Goal: Information Seeking & Learning: Learn about a topic

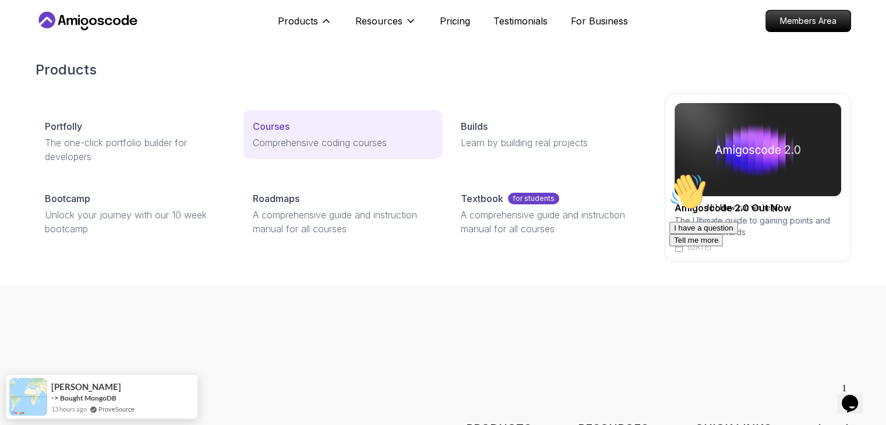
click at [267, 121] on p "Courses" at bounding box center [271, 126] width 37 height 14
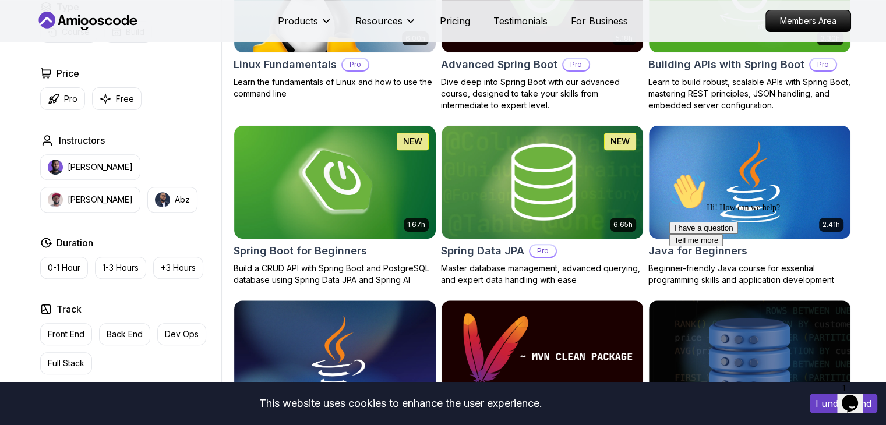
scroll to position [213, 0]
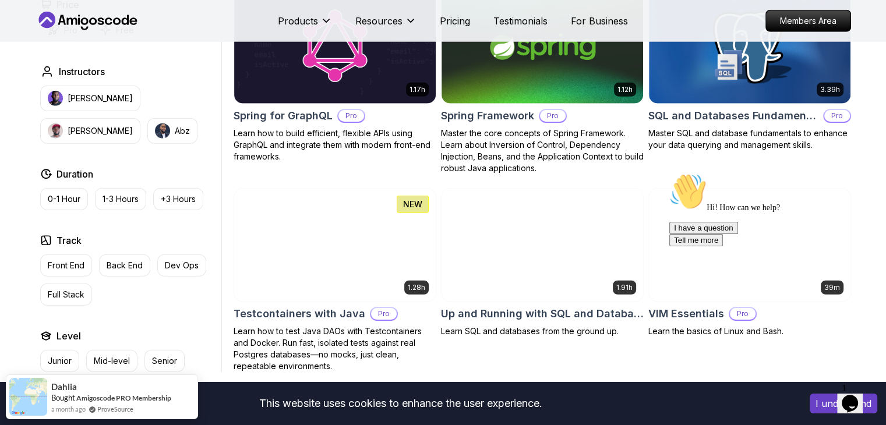
scroll to position [2989, 0]
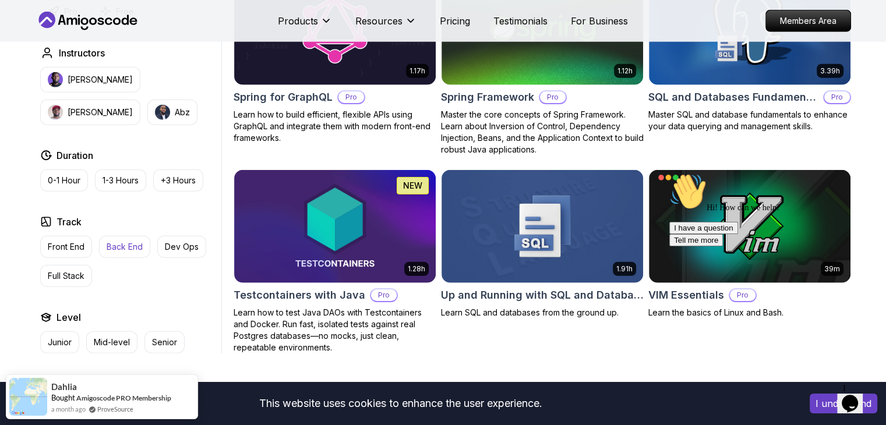
click at [126, 241] on p "Back End" at bounding box center [125, 247] width 36 height 12
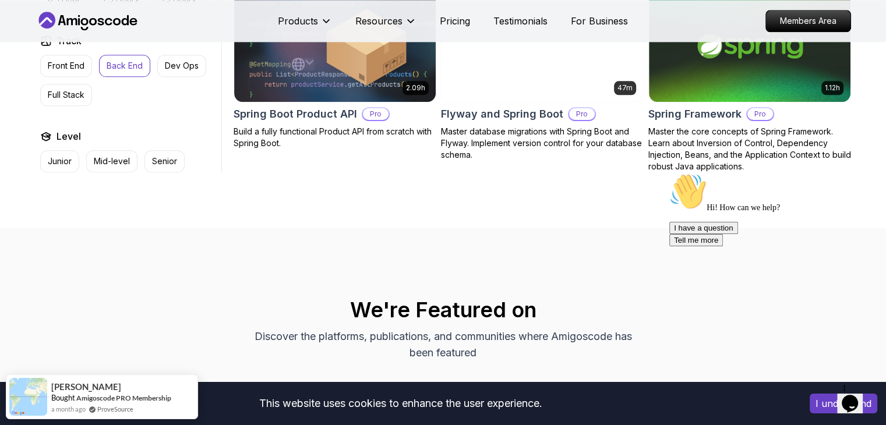
scroll to position [1281, 0]
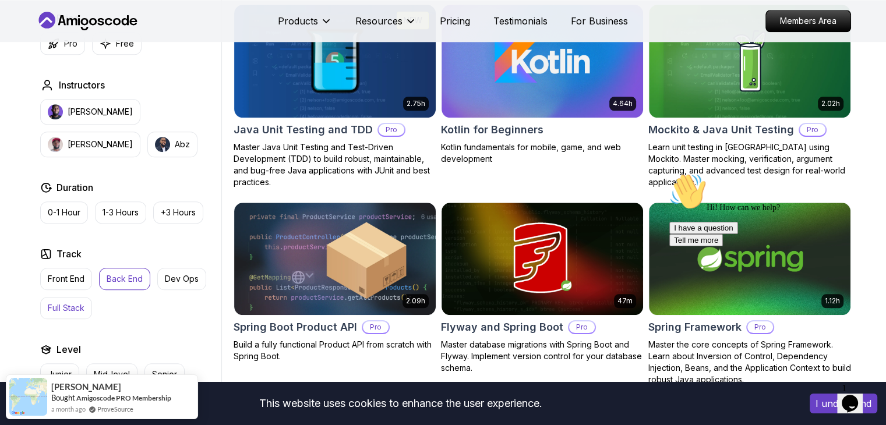
click at [68, 300] on button "Full Stack" at bounding box center [66, 308] width 52 height 22
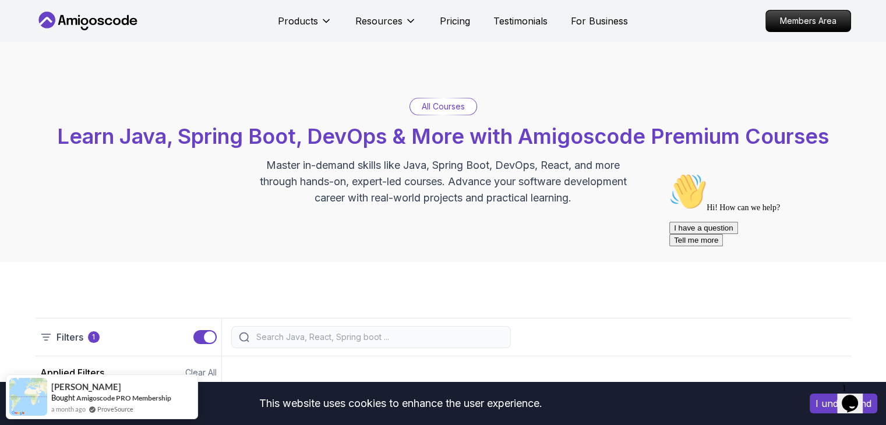
scroll to position [213, 0]
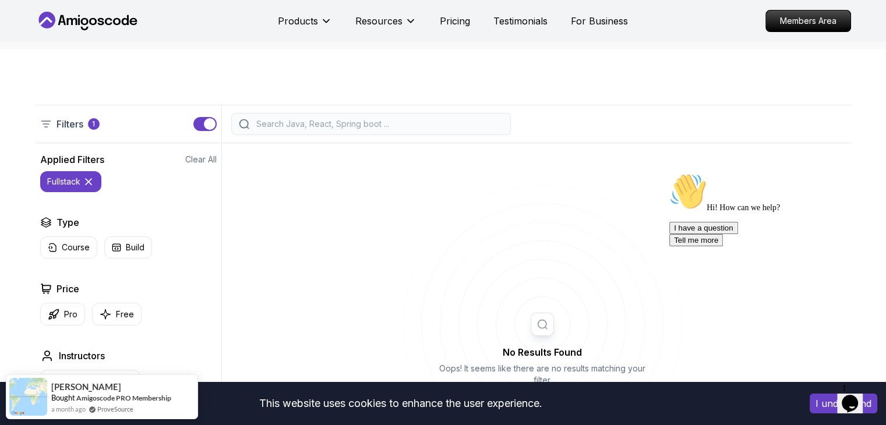
click at [86, 185] on icon at bounding box center [89, 182] width 12 height 12
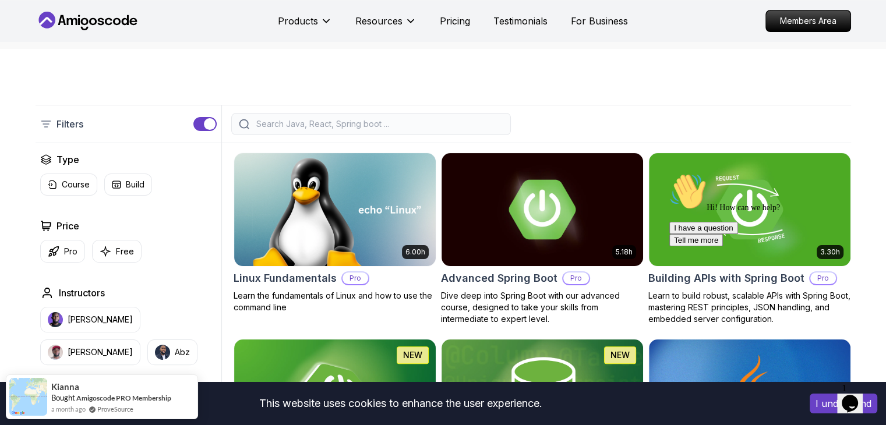
click at [301, 126] on input "search" at bounding box center [378, 124] width 249 height 12
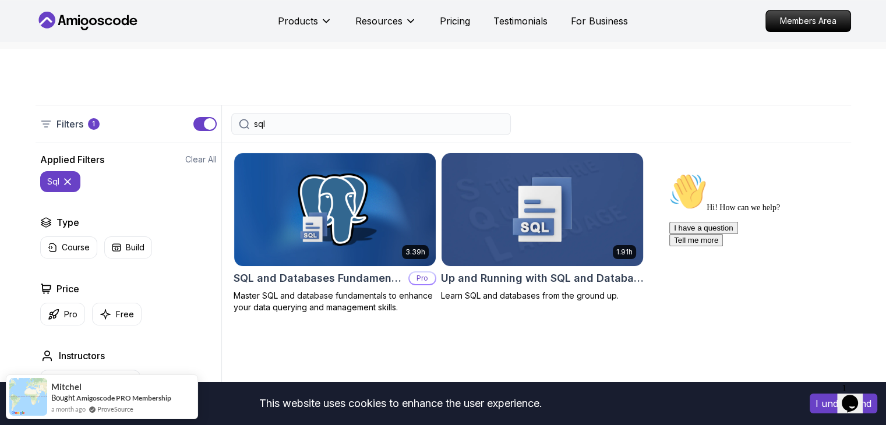
type input "sql"
click at [494, 277] on h2 "Up and Running with SQL and Databases" at bounding box center [542, 278] width 203 height 16
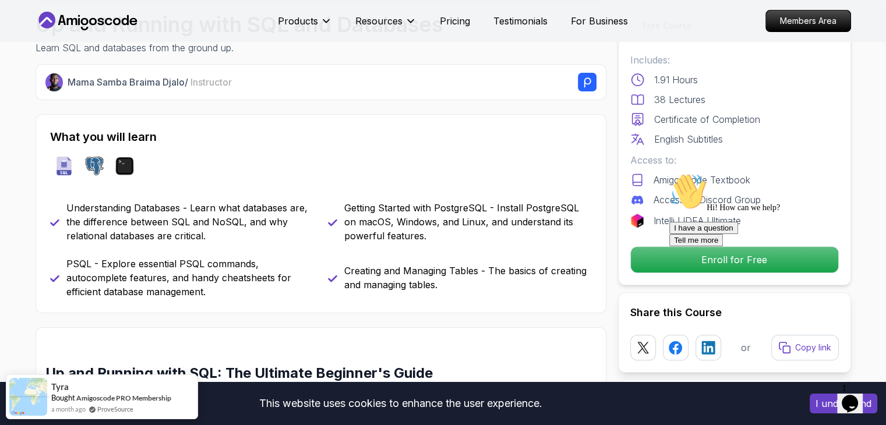
scroll to position [427, 0]
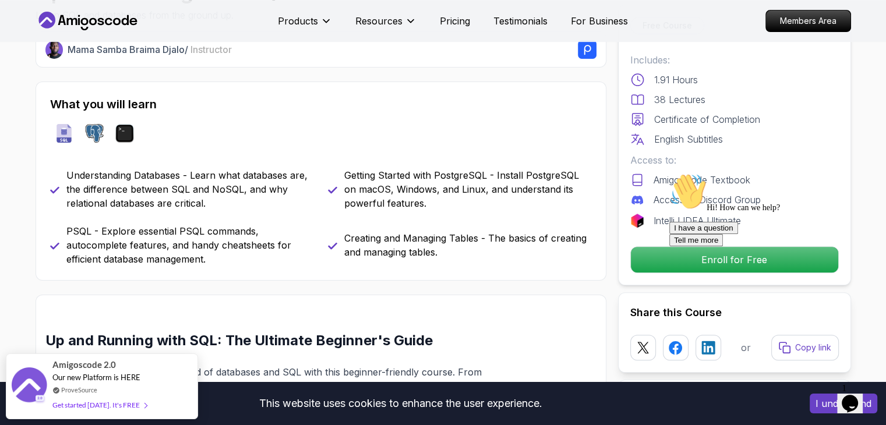
drag, startPoint x: 342, startPoint y: 90, endPoint x: 295, endPoint y: 86, distance: 46.7
click at [295, 86] on div "What you will learn sql postgres terminal Understanding Databases - Learn what …" at bounding box center [321, 181] width 571 height 199
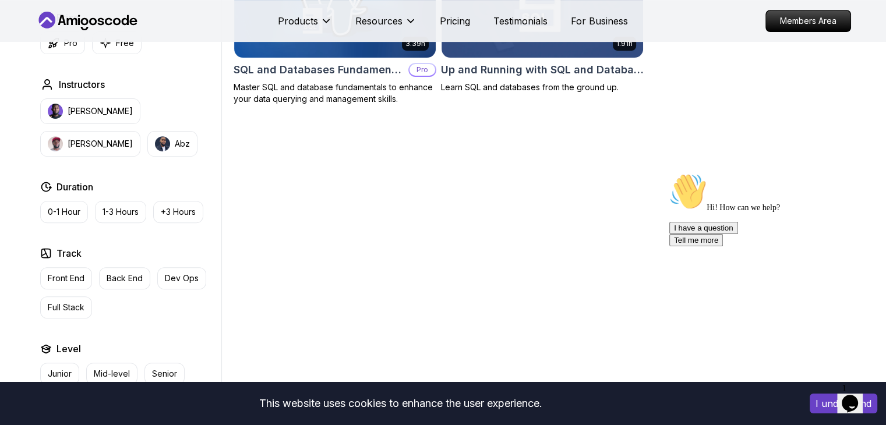
scroll to position [213, 0]
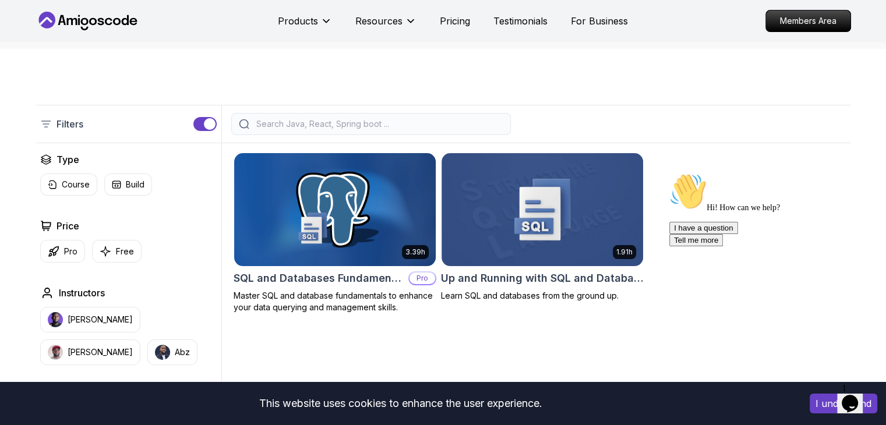
click at [356, 274] on h2 "SQL and Databases Fundamentals" at bounding box center [319, 278] width 170 height 16
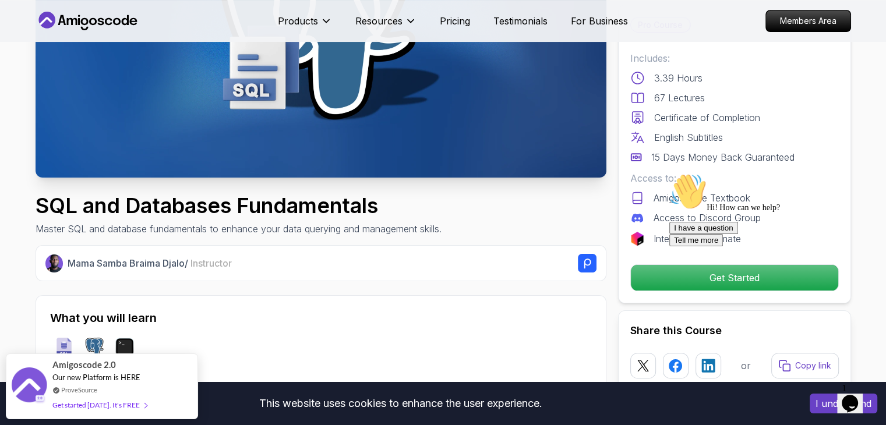
scroll to position [427, 0]
